Goal: Task Accomplishment & Management: Manage account settings

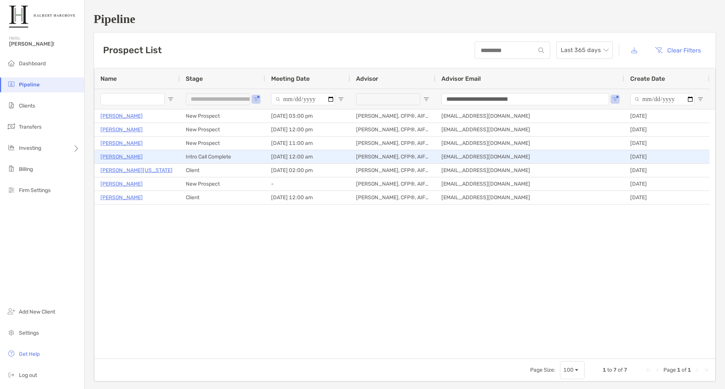
click at [114, 156] on p "[PERSON_NAME]" at bounding box center [121, 156] width 42 height 9
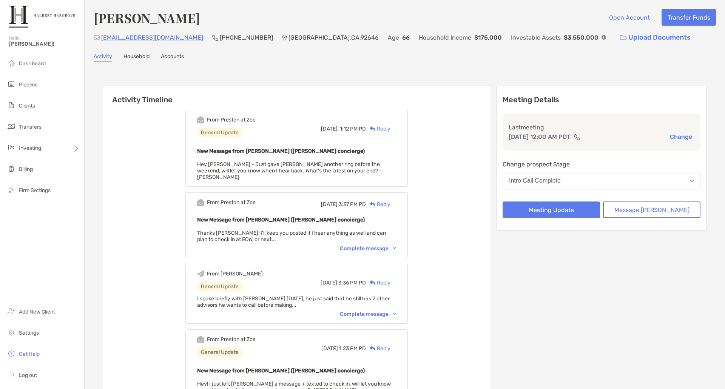
click at [380, 311] on div "Complete message" at bounding box center [368, 314] width 56 height 6
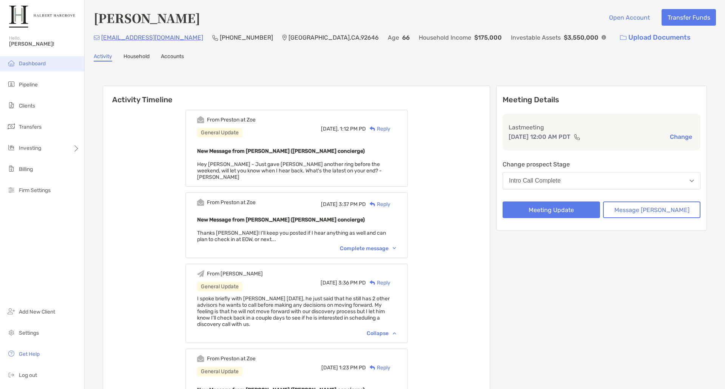
click at [34, 65] on span "Dashboard" at bounding box center [32, 63] width 27 height 6
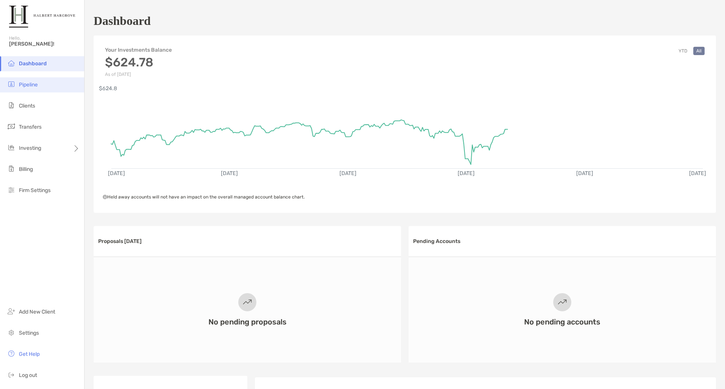
click at [48, 81] on li "Pipeline" at bounding box center [42, 84] width 84 height 15
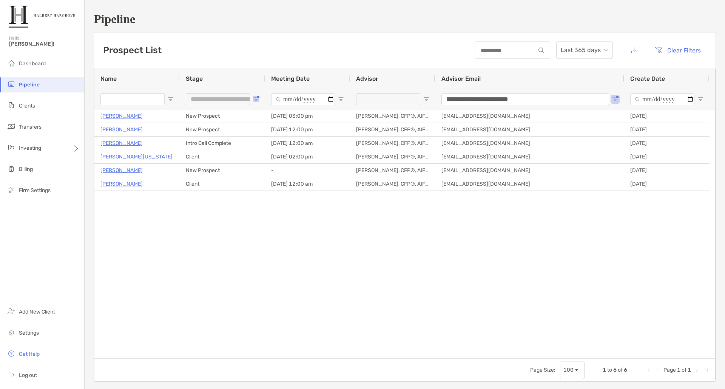
click at [256, 100] on span "Open Filter Menu" at bounding box center [256, 99] width 6 height 6
type input "**********"
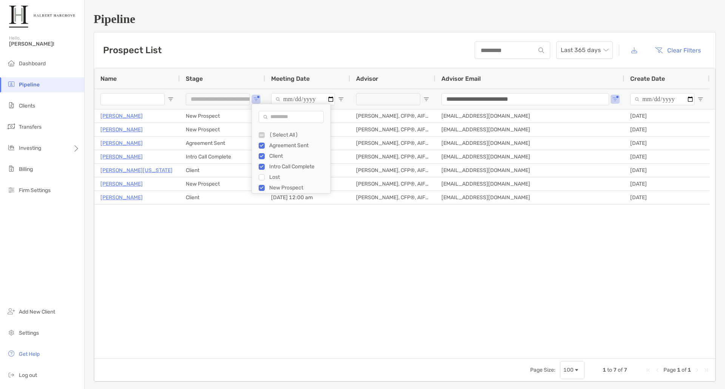
click at [182, 232] on div "Javier Millan New Prospect 09/23/2025 - 03:00 pm Tyler Gilley, CFP®, AIF® tgill…" at bounding box center [404, 234] width 621 height 249
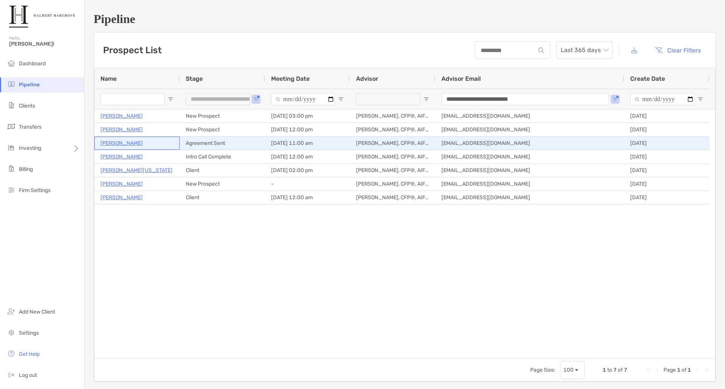
click at [114, 143] on p "[PERSON_NAME]" at bounding box center [121, 143] width 42 height 9
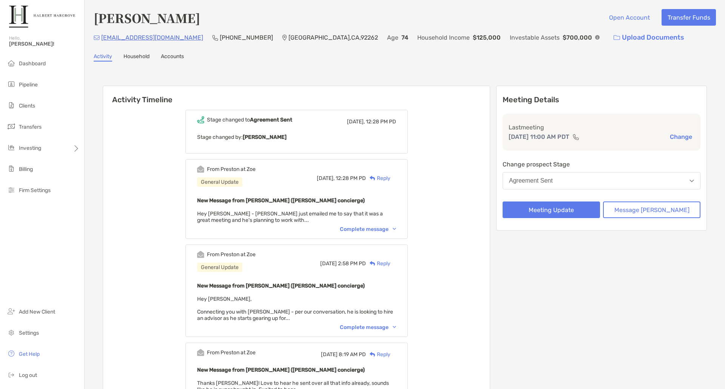
click at [587, 180] on button "Agreement Sent" at bounding box center [602, 180] width 198 height 17
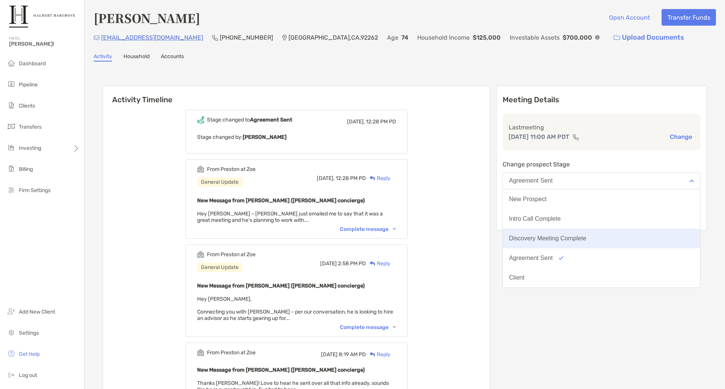
click at [610, 243] on button "Discovery Meeting Complete" at bounding box center [601, 239] width 197 height 20
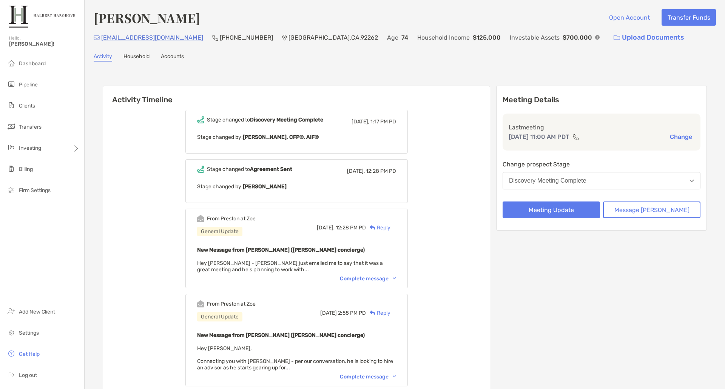
click at [389, 280] on div "Complete message" at bounding box center [368, 279] width 56 height 6
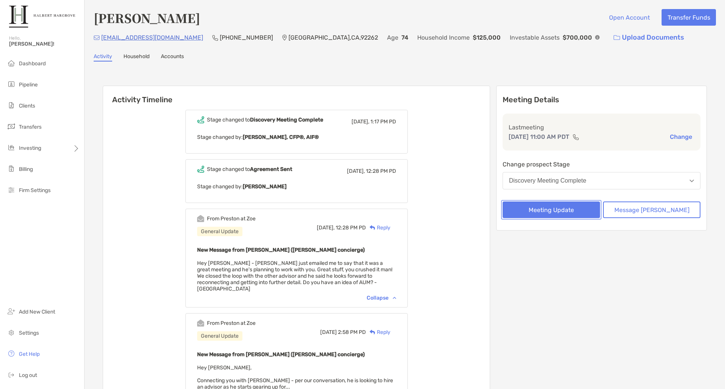
click at [590, 205] on button "Meeting Update" at bounding box center [551, 210] width 97 height 17
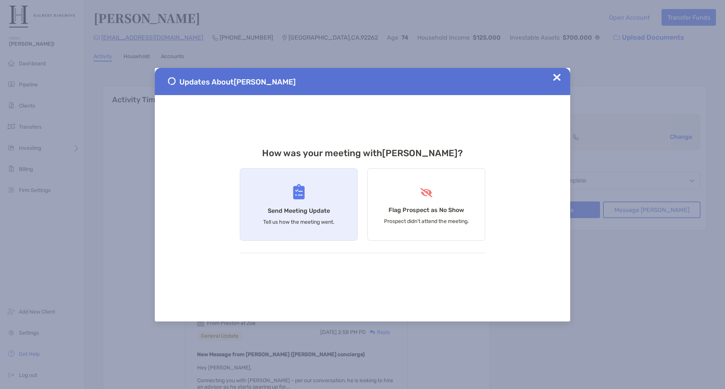
click at [306, 207] on h4 "Send Meeting Update" at bounding box center [299, 210] width 62 height 7
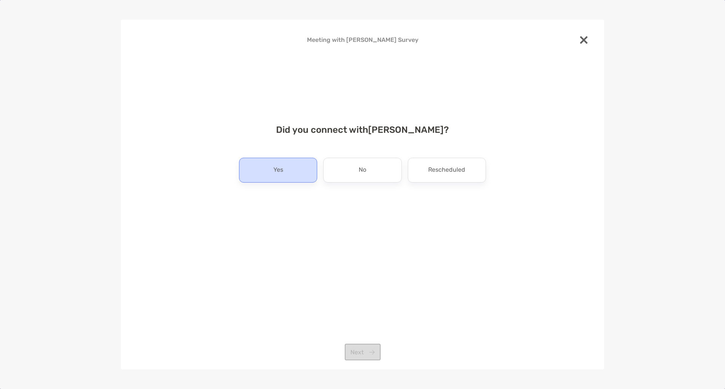
click at [293, 176] on div "Yes" at bounding box center [278, 170] width 78 height 25
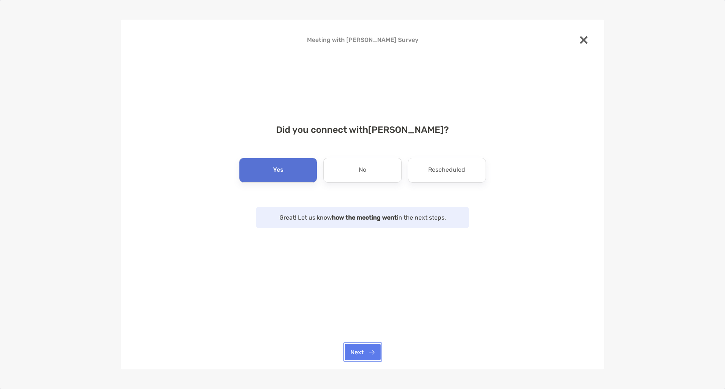
click at [357, 355] on button "Next" at bounding box center [363, 352] width 36 height 17
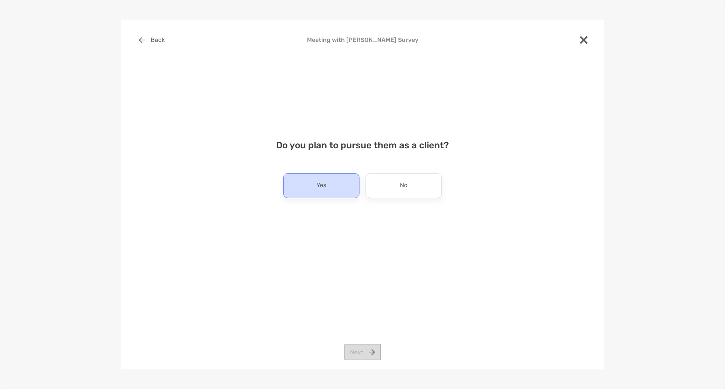
click at [317, 184] on p "Yes" at bounding box center [322, 186] width 10 height 12
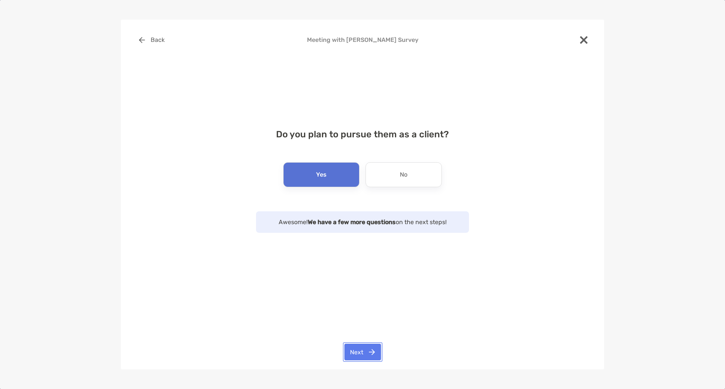
click at [363, 350] on button "Next" at bounding box center [362, 352] width 37 height 17
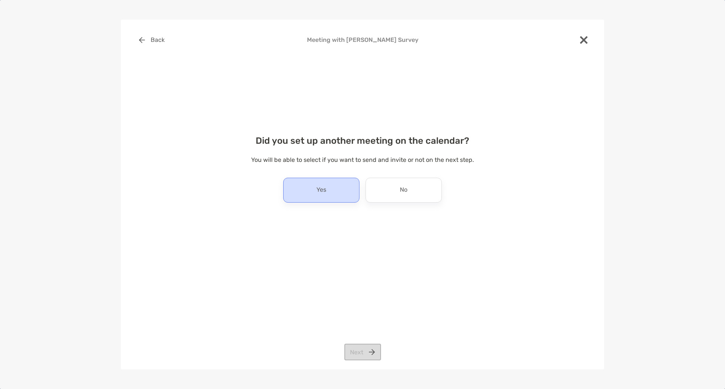
click at [338, 193] on div "Yes" at bounding box center [321, 190] width 76 height 25
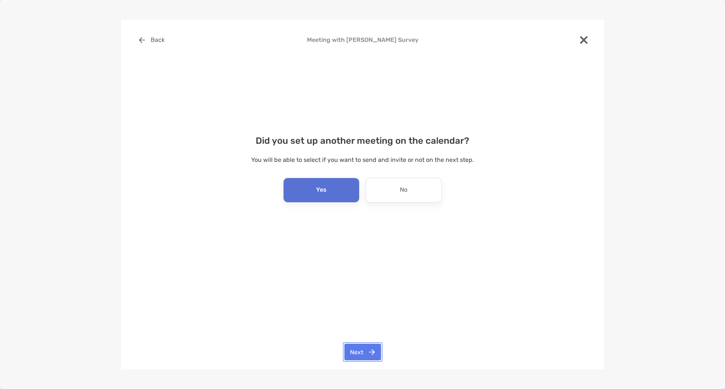
click at [369, 349] on button "Next" at bounding box center [362, 352] width 37 height 17
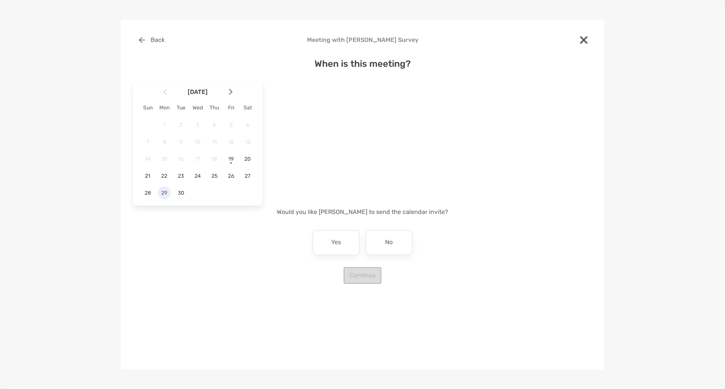
click at [160, 197] on div "29" at bounding box center [164, 193] width 13 height 13
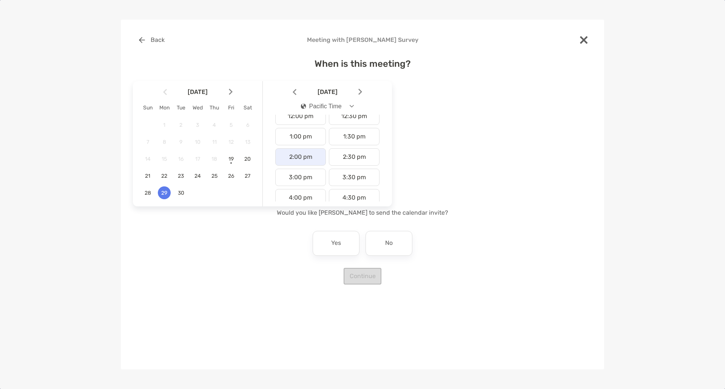
click at [305, 161] on div "2:00 pm" at bounding box center [300, 156] width 51 height 17
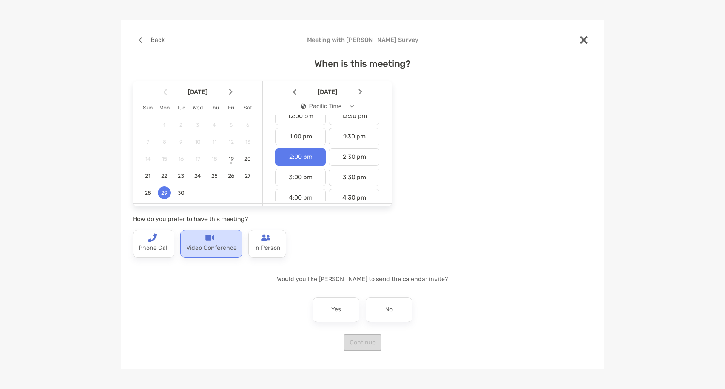
click at [209, 245] on p "Video Conference" at bounding box center [211, 248] width 51 height 12
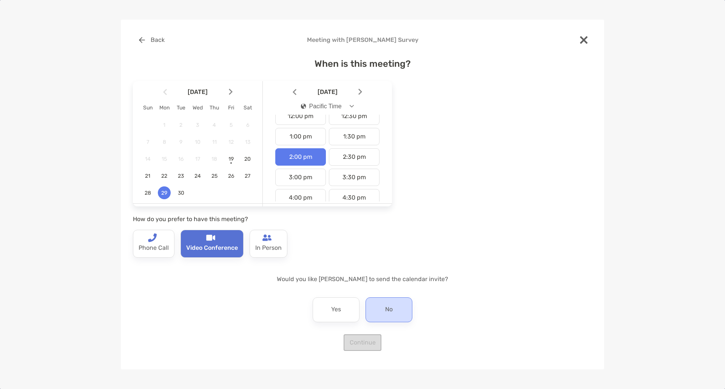
click at [394, 315] on div "No" at bounding box center [389, 310] width 47 height 25
click at [364, 343] on button "Continue" at bounding box center [363, 343] width 38 height 17
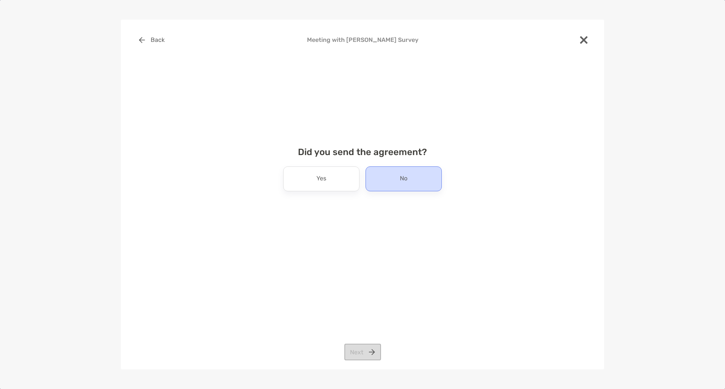
click at [383, 190] on div "No" at bounding box center [404, 179] width 76 height 25
drag, startPoint x: 356, startPoint y: 355, endPoint x: 349, endPoint y: 340, distance: 16.4
click at [356, 354] on button "Next" at bounding box center [362, 352] width 37 height 17
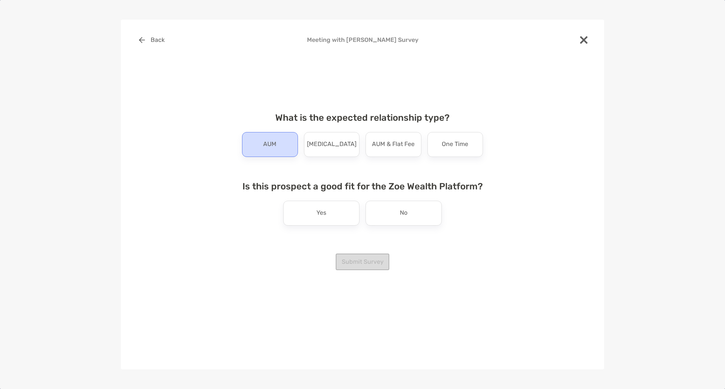
click at [293, 132] on div "AUM" at bounding box center [270, 144] width 56 height 25
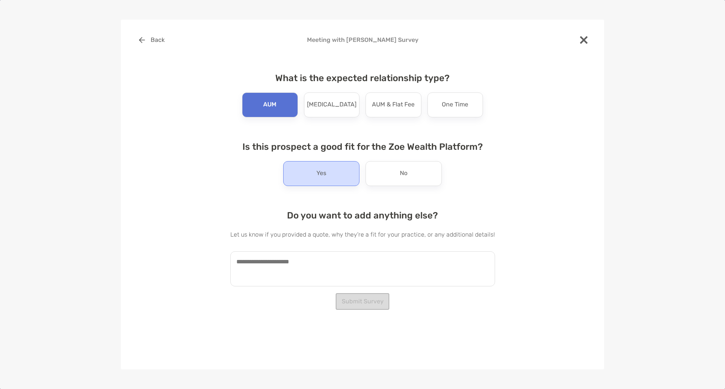
click at [338, 177] on div "Yes" at bounding box center [321, 173] width 76 height 25
click at [322, 272] on textarea at bounding box center [362, 269] width 265 height 35
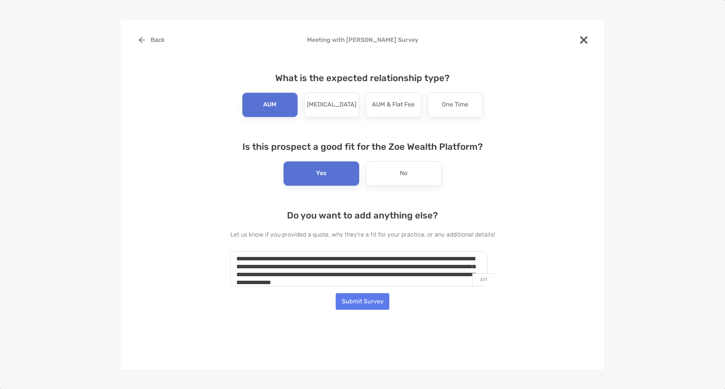
scroll to position [11, 0]
click at [411, 281] on textarea "**********" at bounding box center [358, 269] width 257 height 35
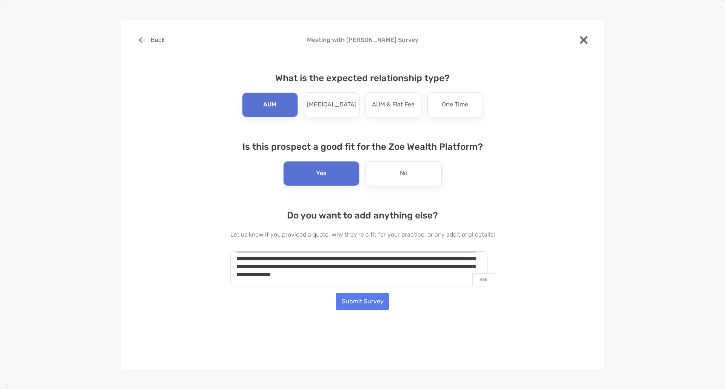
type textarea "**********"
click at [364, 310] on div "**********" at bounding box center [362, 195] width 483 height 351
click at [361, 301] on button "Submit Survey" at bounding box center [363, 301] width 54 height 17
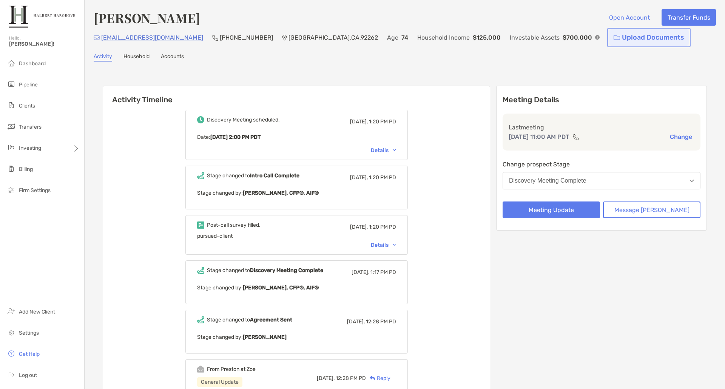
click at [609, 41] on link "Upload Documents" at bounding box center [649, 37] width 80 height 16
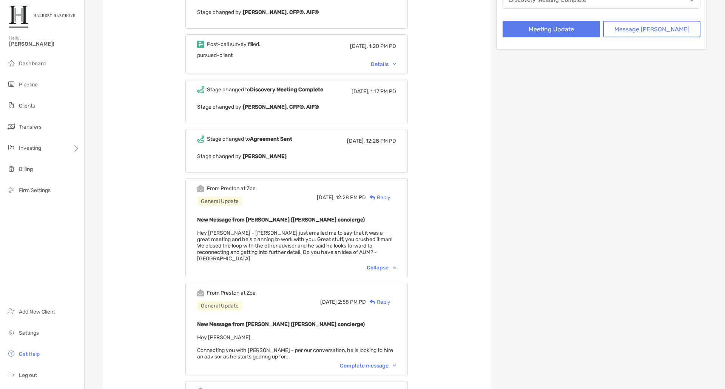
scroll to position [214, 0]
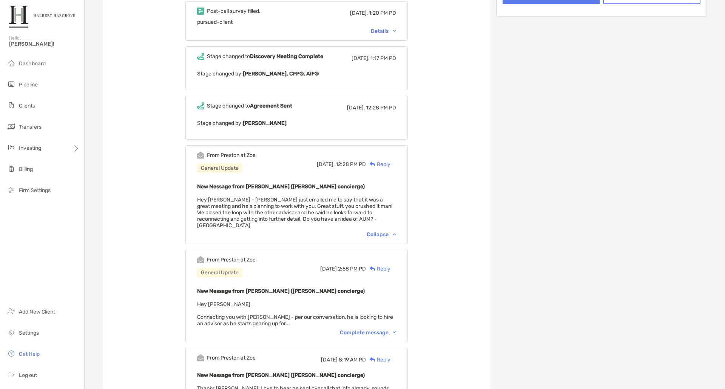
click at [389, 165] on div "Reply" at bounding box center [378, 165] width 25 height 8
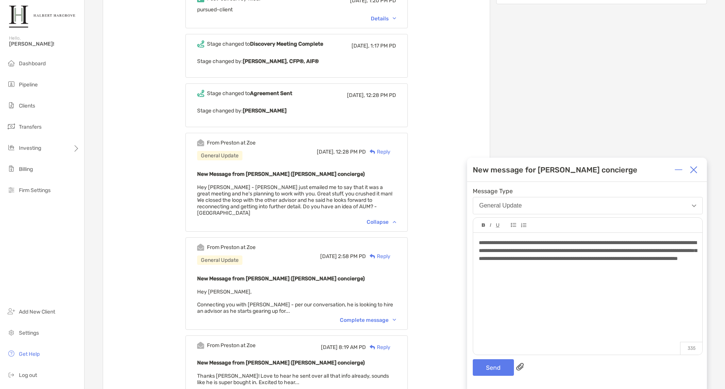
scroll to position [298, 0]
click at [499, 366] on button "Send" at bounding box center [493, 368] width 41 height 17
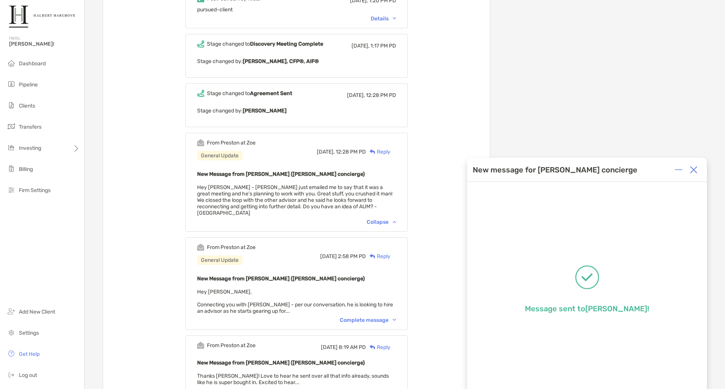
scroll to position [0, 0]
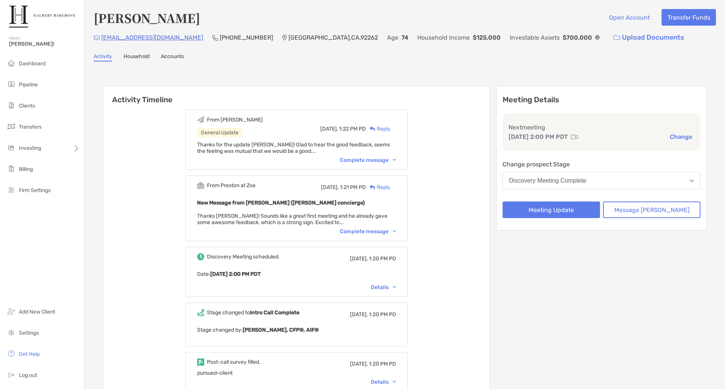
click at [361, 232] on div "Complete message" at bounding box center [368, 232] width 56 height 6
